Goal: Information Seeking & Learning: Learn about a topic

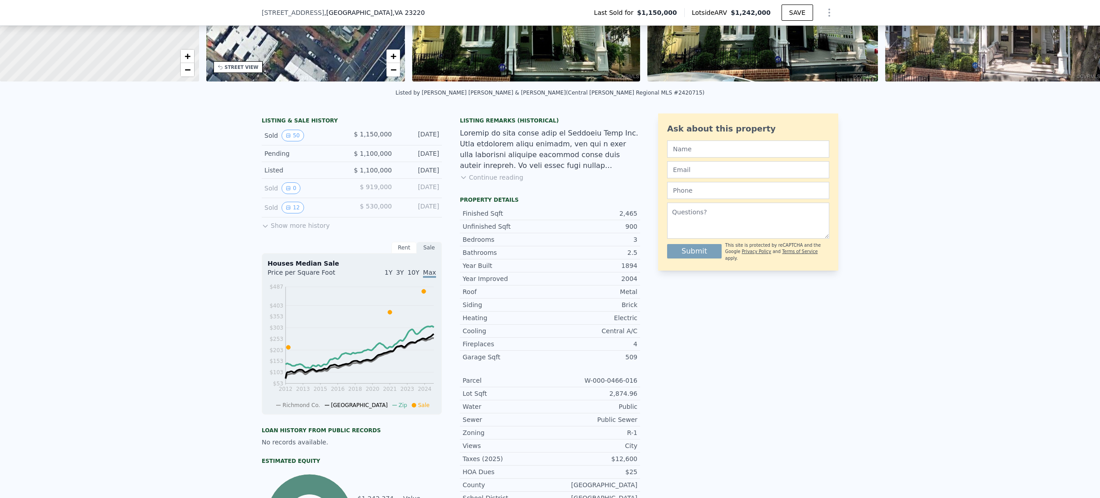
scroll to position [146, 0]
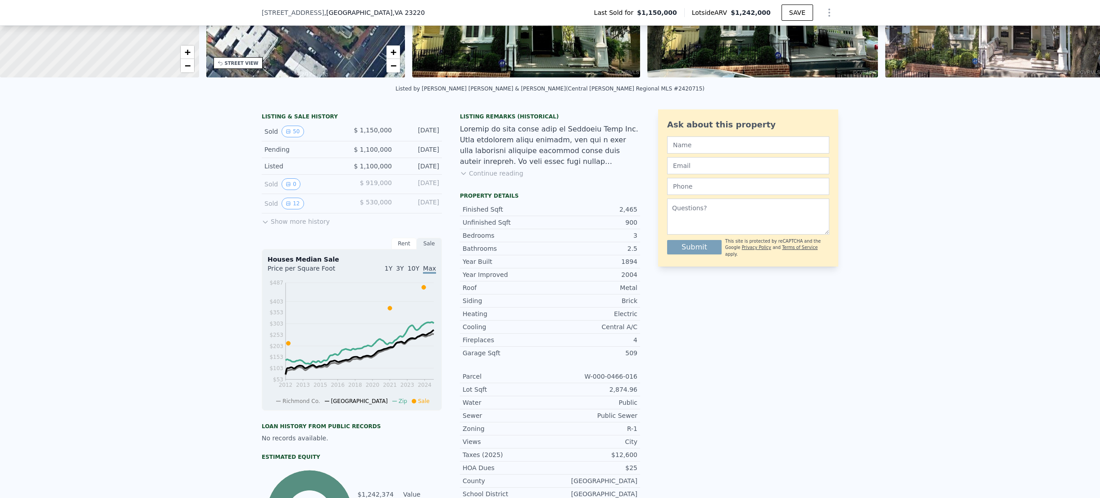
click at [278, 221] on button "Show more history" at bounding box center [296, 219] width 68 height 13
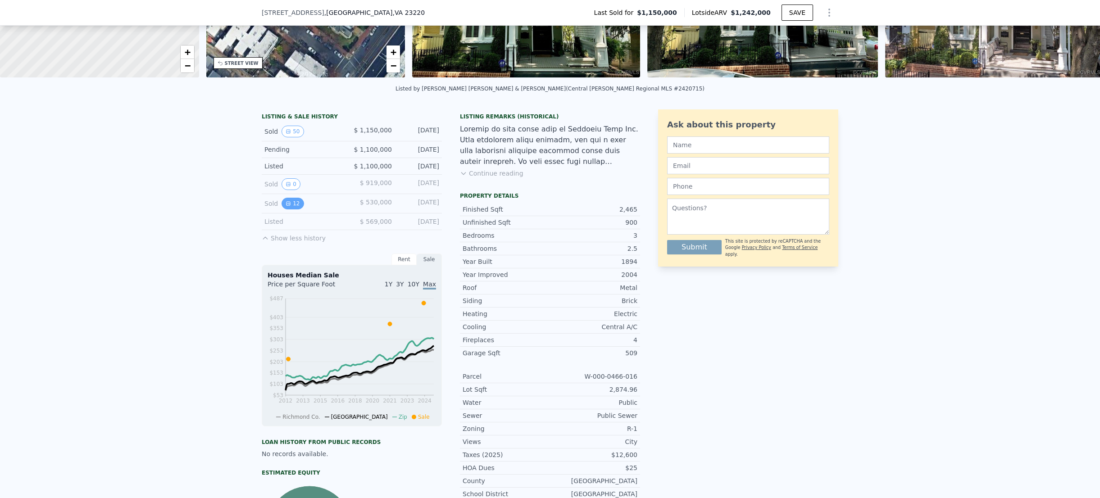
click at [295, 202] on button "12" at bounding box center [292, 204] width 22 height 12
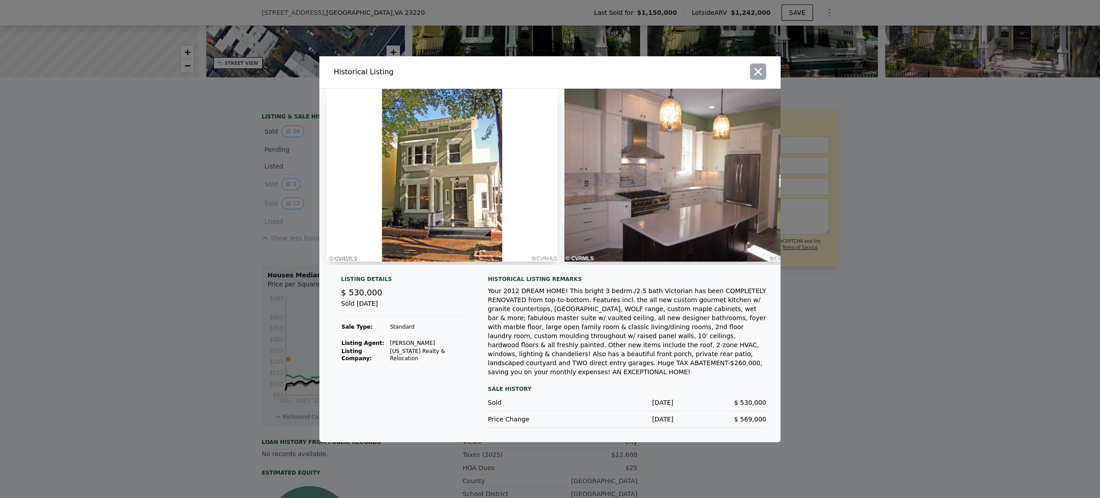
click at [756, 75] on icon "button" at bounding box center [758, 72] width 8 height 8
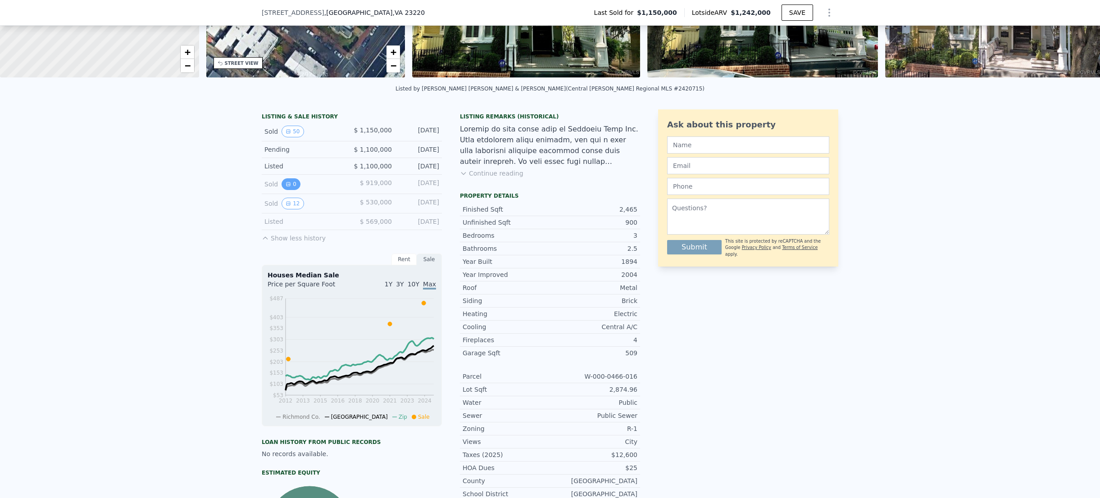
click at [295, 182] on button "0" at bounding box center [290, 184] width 19 height 12
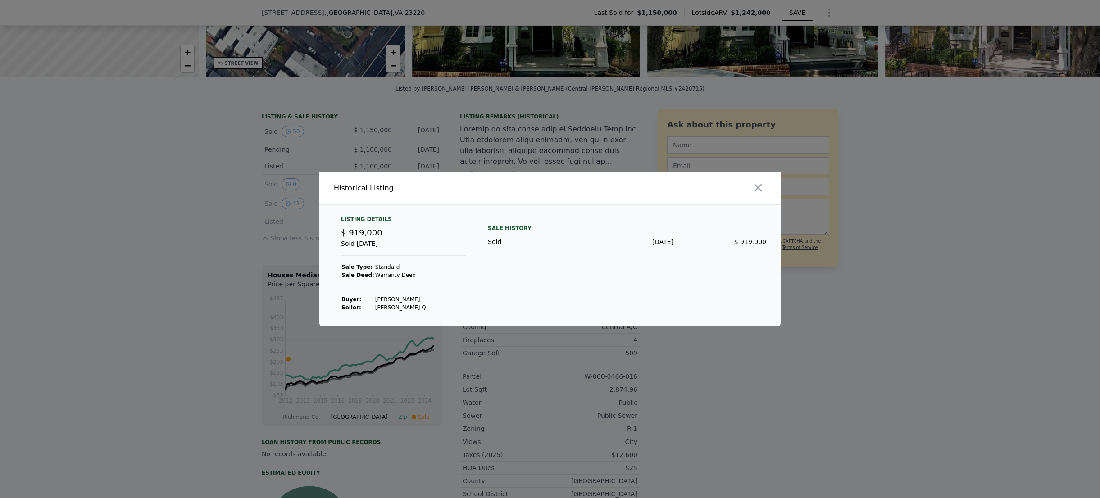
click at [754, 186] on icon "button" at bounding box center [758, 187] width 13 height 13
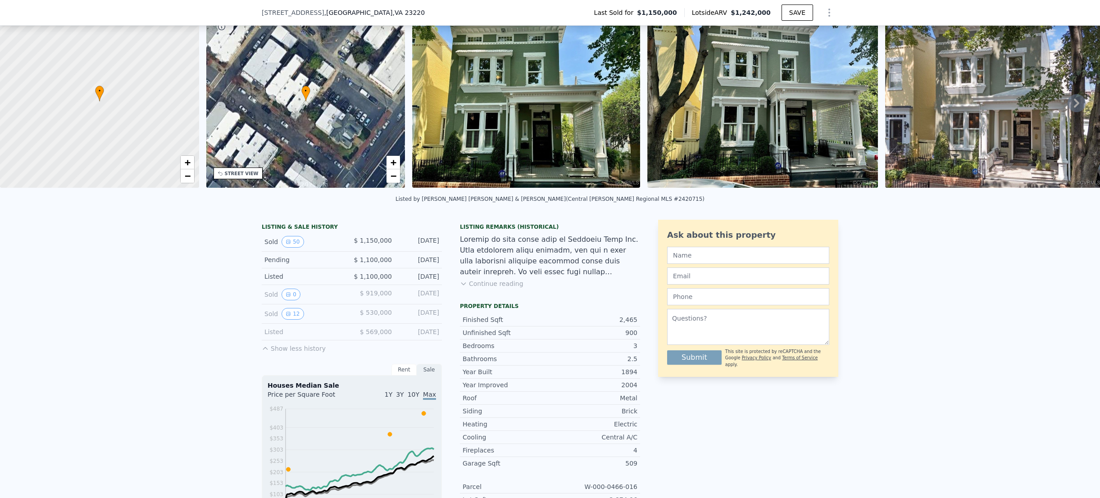
scroll to position [57, 0]
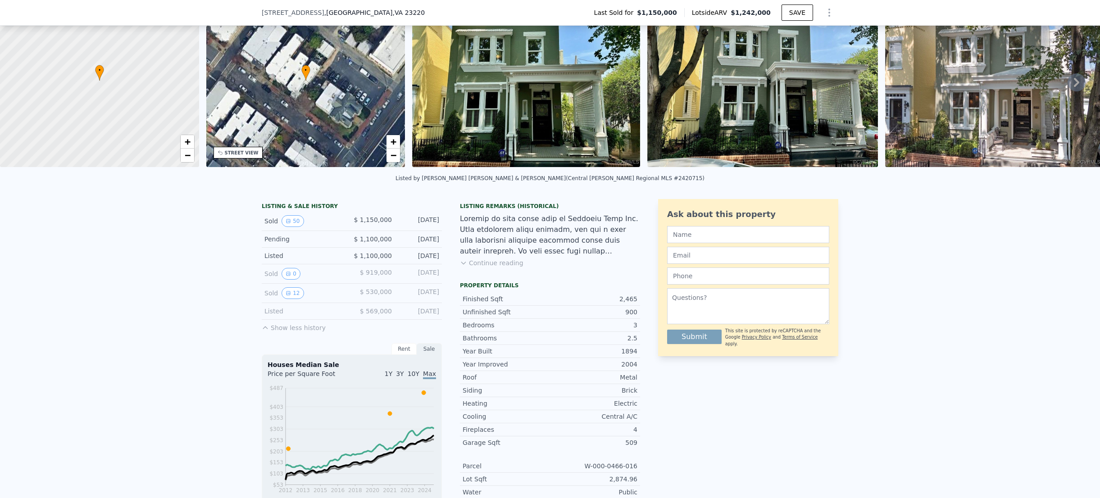
click at [510, 263] on button "Continue reading" at bounding box center [491, 262] width 63 height 9
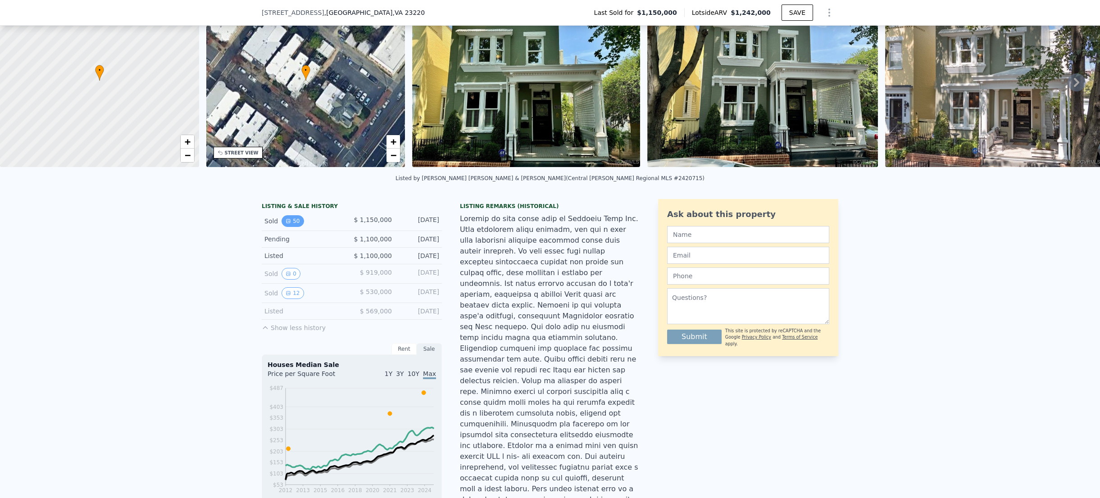
click at [295, 217] on button "50" at bounding box center [292, 221] width 22 height 12
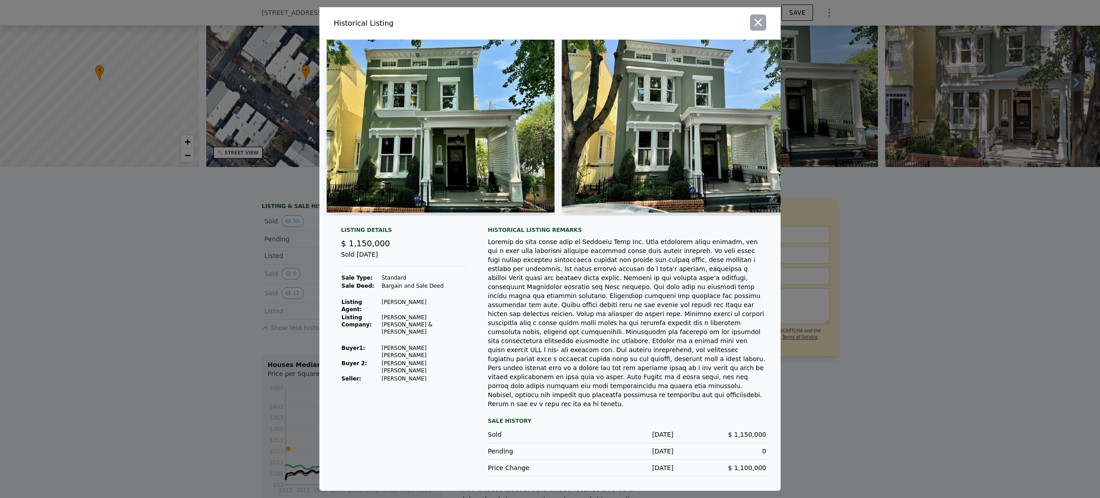
click at [761, 29] on icon "button" at bounding box center [758, 22] width 13 height 13
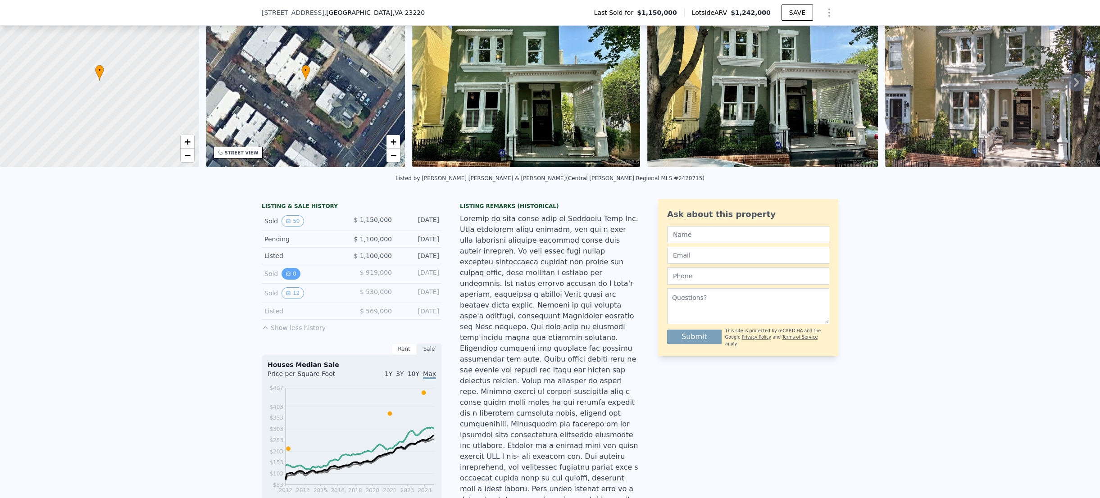
click at [290, 276] on button "0" at bounding box center [290, 274] width 19 height 12
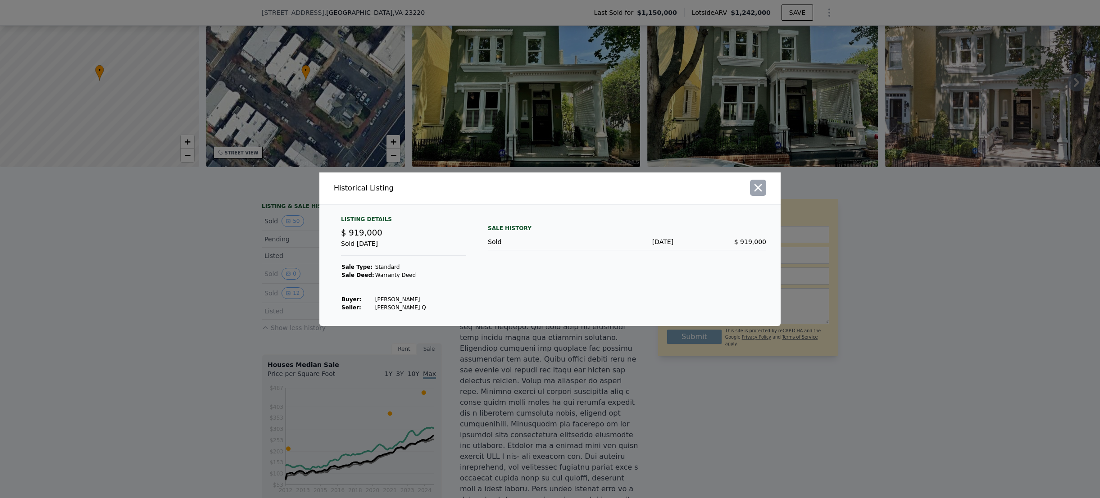
click at [757, 184] on icon "button" at bounding box center [758, 187] width 13 height 13
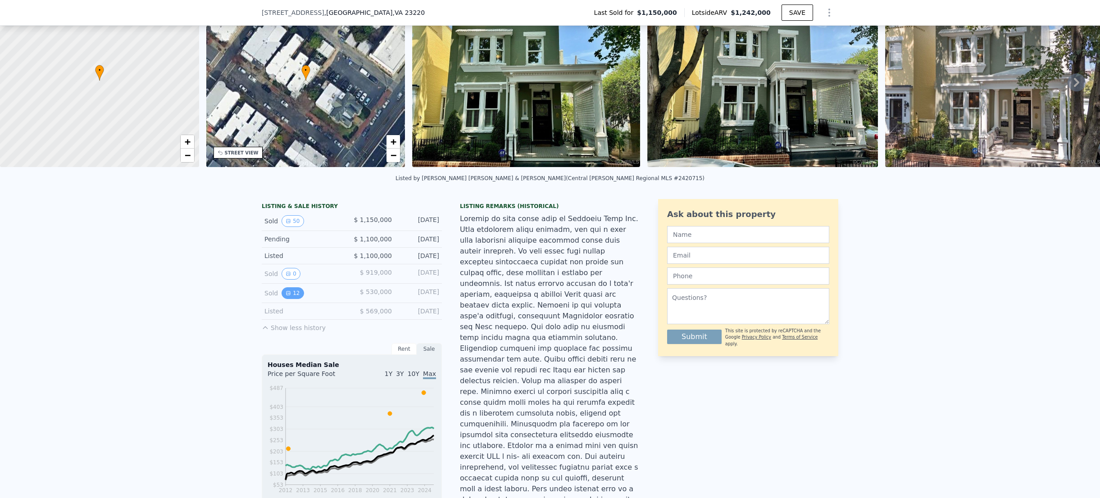
click at [291, 288] on button "12" at bounding box center [292, 293] width 22 height 12
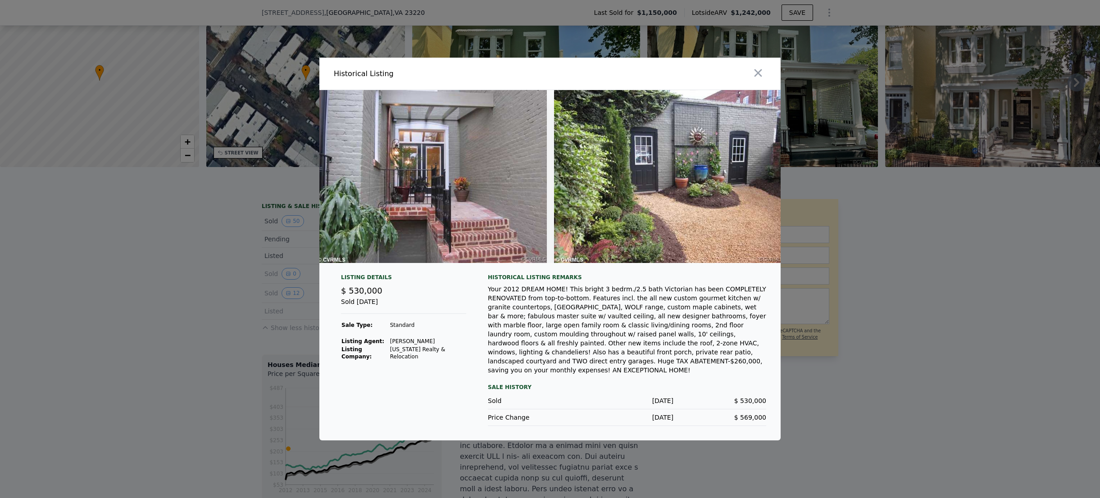
scroll to position [0, 2406]
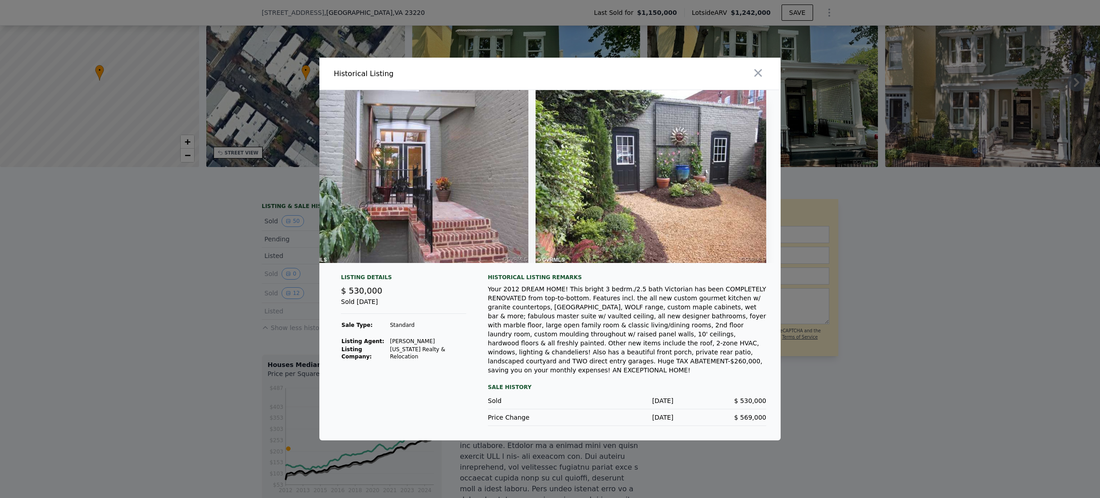
click at [764, 75] on icon "button" at bounding box center [758, 73] width 13 height 13
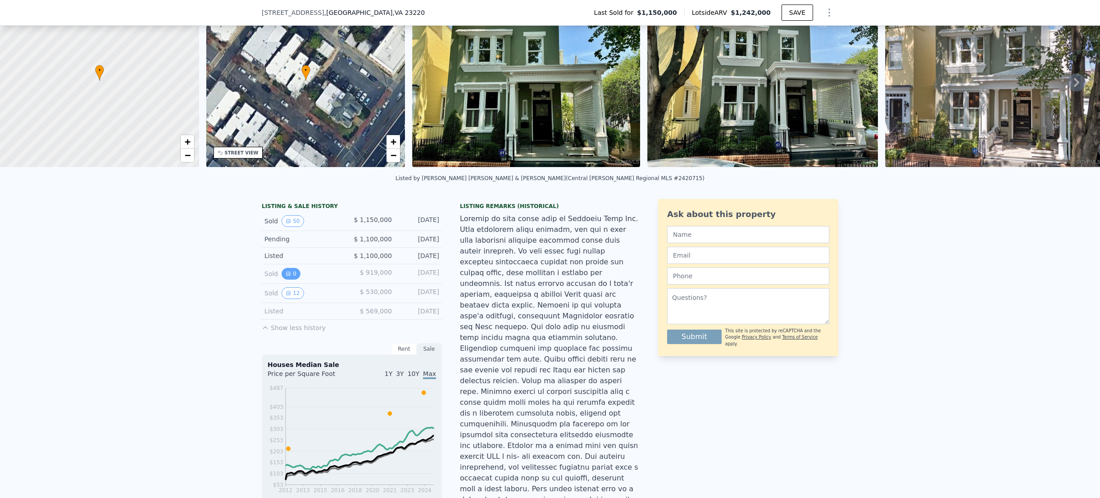
click at [285, 275] on icon "View historical data" at bounding box center [287, 273] width 5 height 5
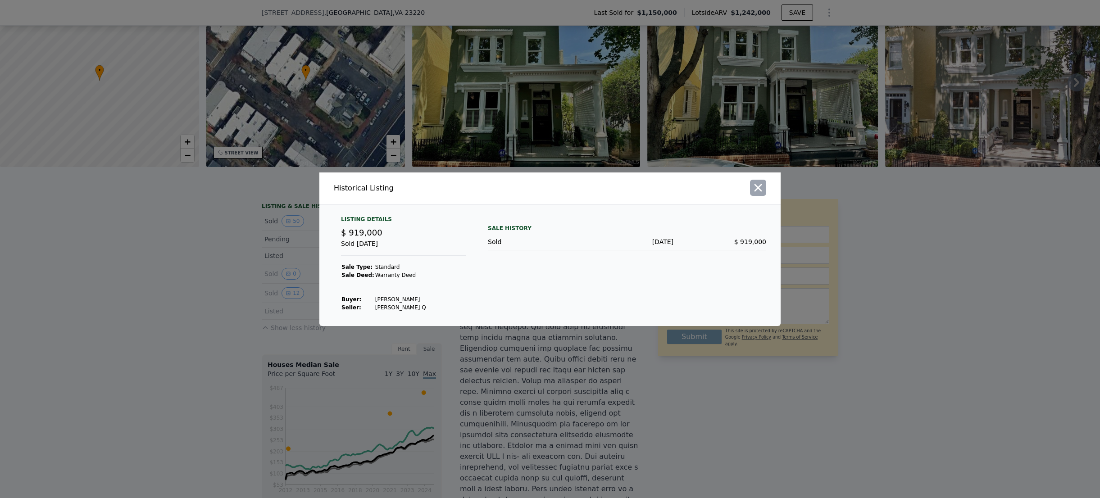
click at [758, 185] on icon "button" at bounding box center [758, 187] width 13 height 13
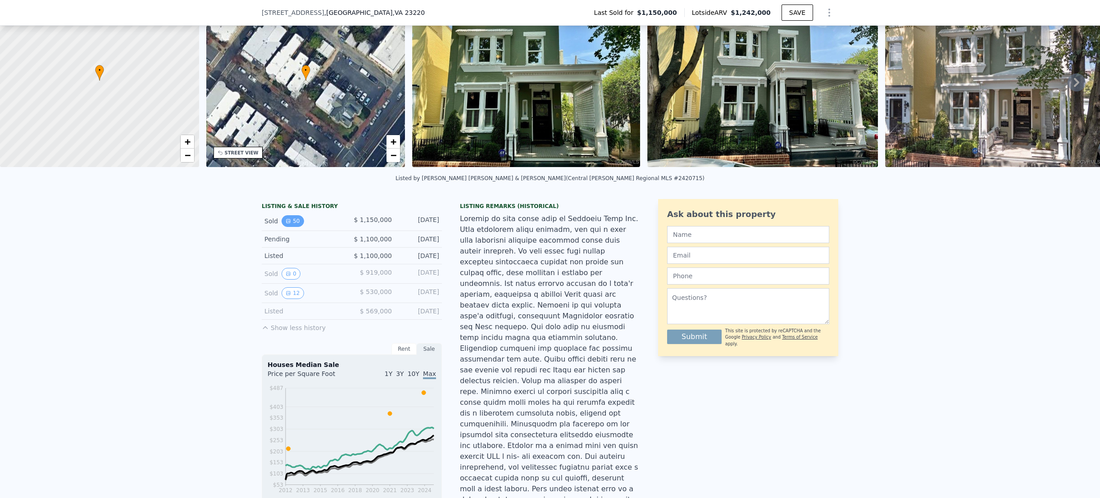
click at [293, 221] on button "50" at bounding box center [292, 221] width 22 height 12
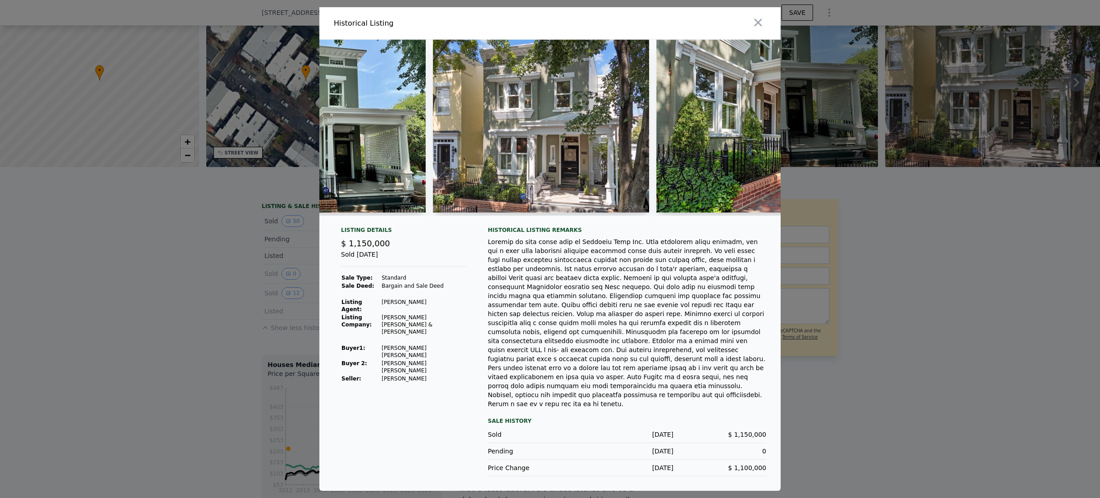
scroll to position [0, 374]
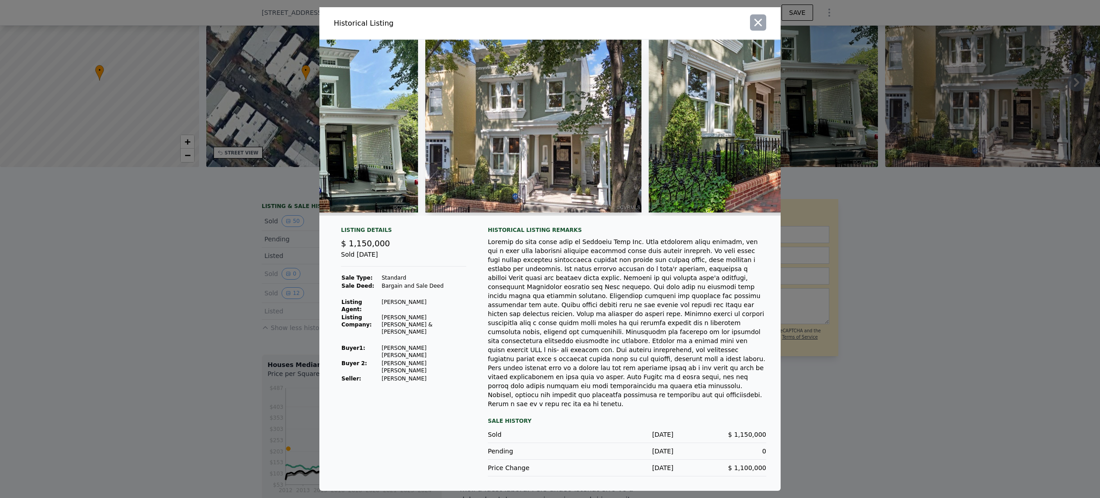
click at [760, 29] on icon "button" at bounding box center [758, 22] width 13 height 13
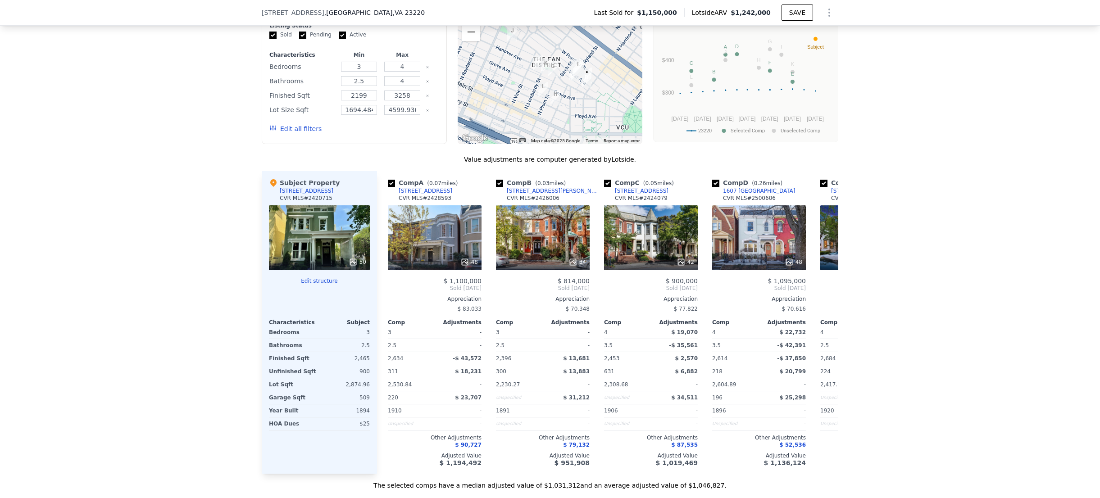
scroll to position [1116, 0]
click at [821, 279] on icon at bounding box center [827, 288] width 18 height 18
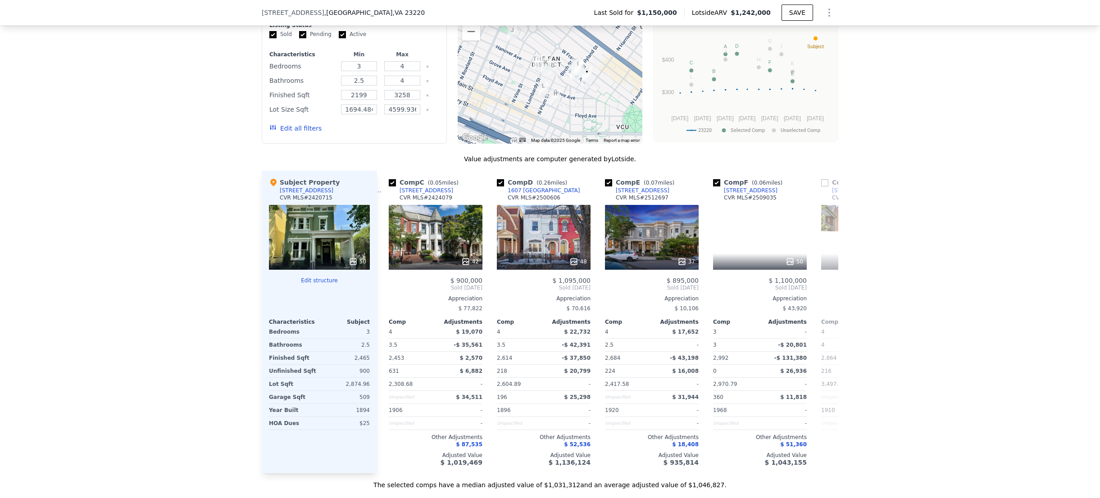
scroll to position [0, 216]
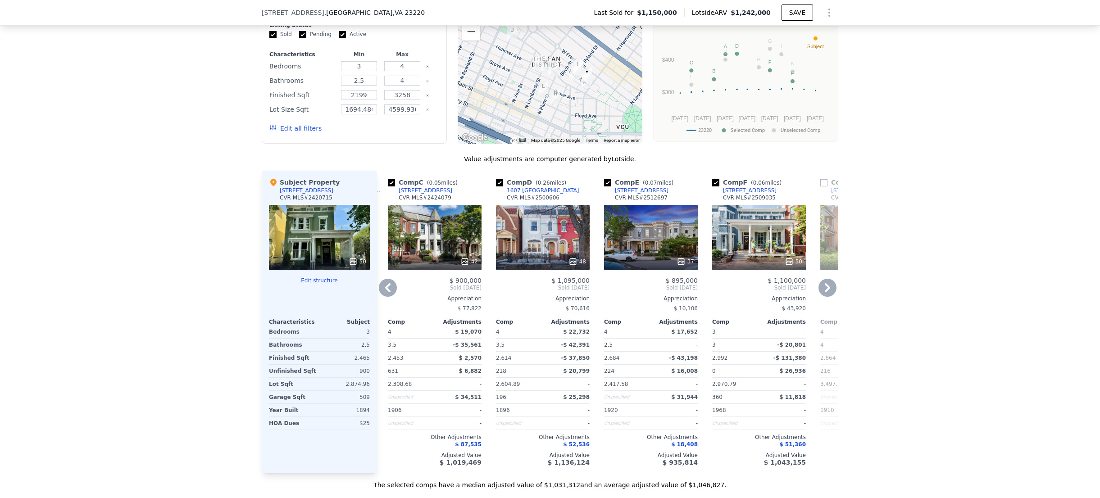
click at [826, 279] on icon at bounding box center [827, 288] width 18 height 18
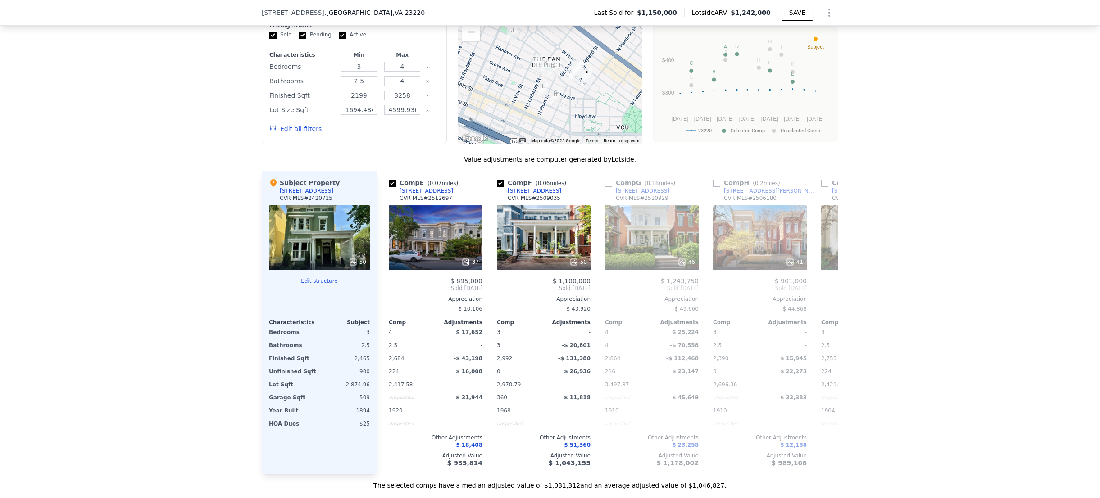
scroll to position [0, 432]
